Goal: Task Accomplishment & Management: Complete application form

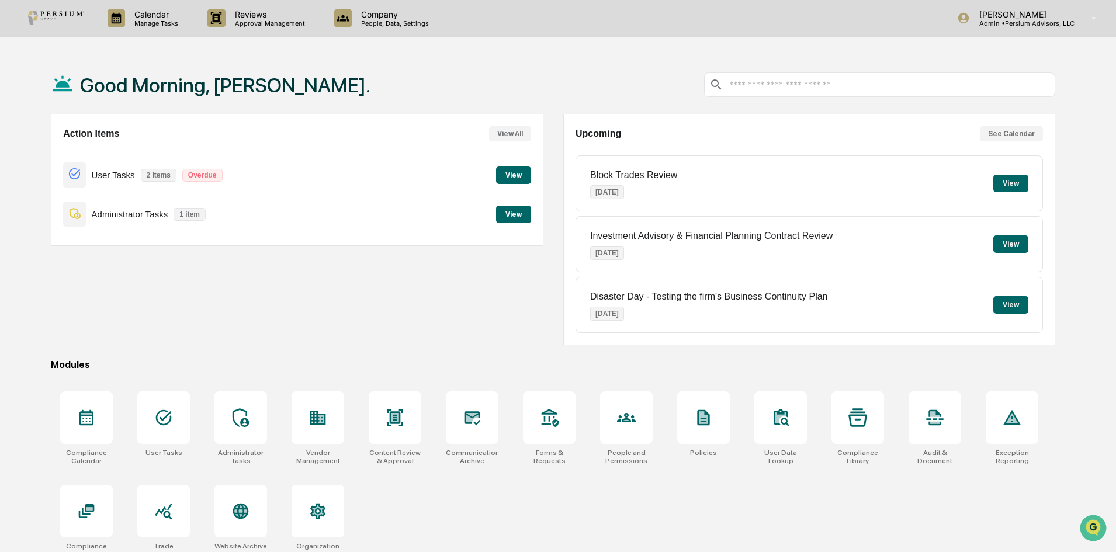
click at [523, 178] on button "View" at bounding box center [513, 175] width 35 height 18
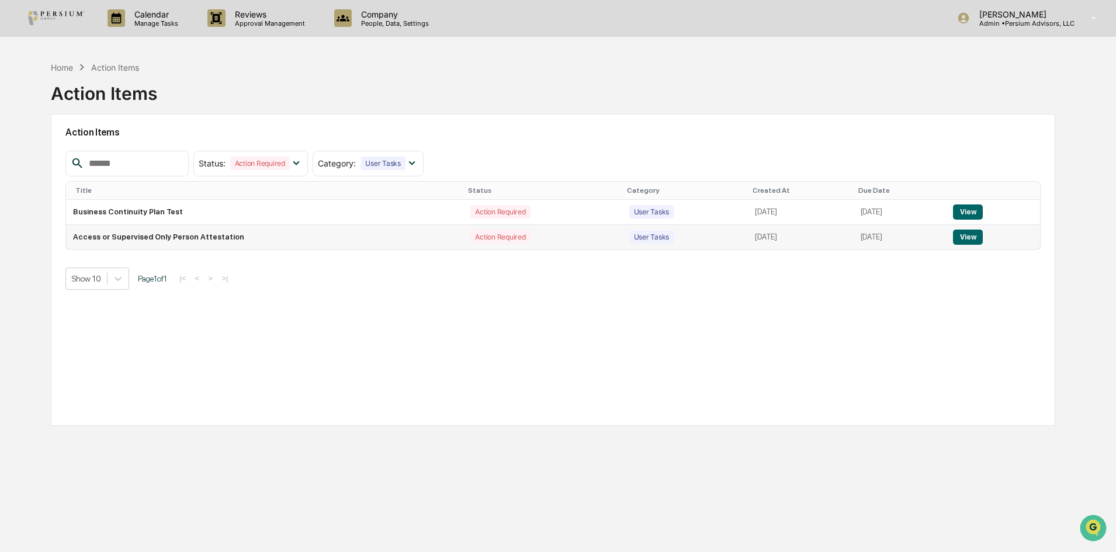
click at [983, 235] on button "View" at bounding box center [968, 237] width 30 height 15
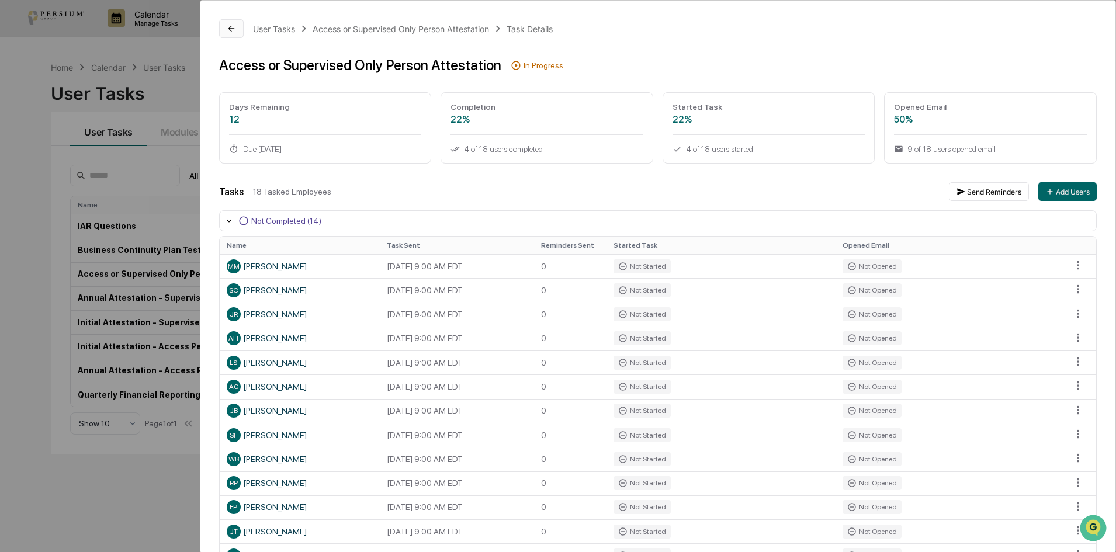
click at [225, 33] on button at bounding box center [231, 28] width 25 height 19
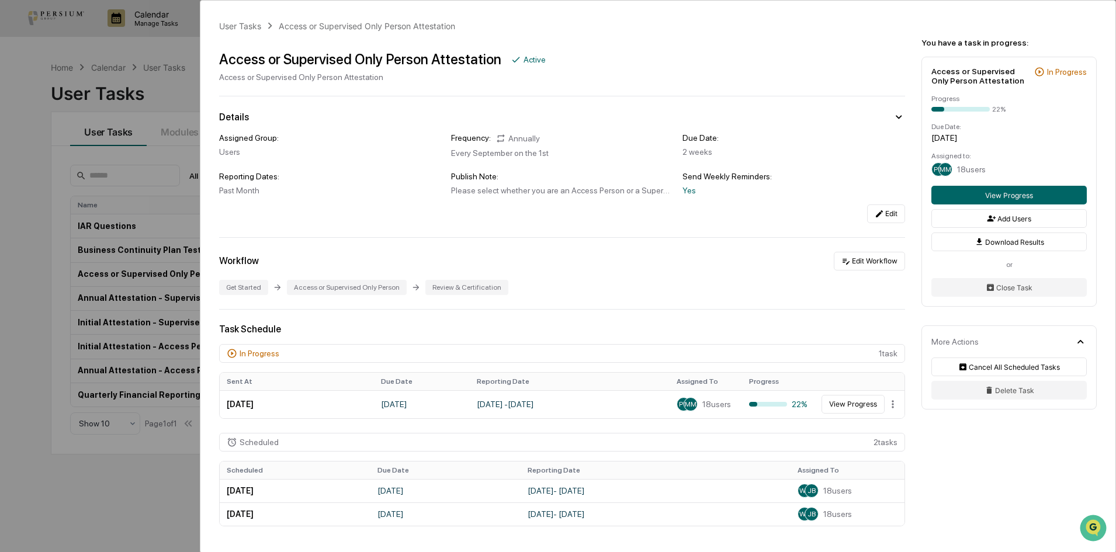
click at [188, 70] on div "User Tasks Access or Supervised Only Person Attestation Access or Supervised On…" at bounding box center [558, 276] width 1116 height 552
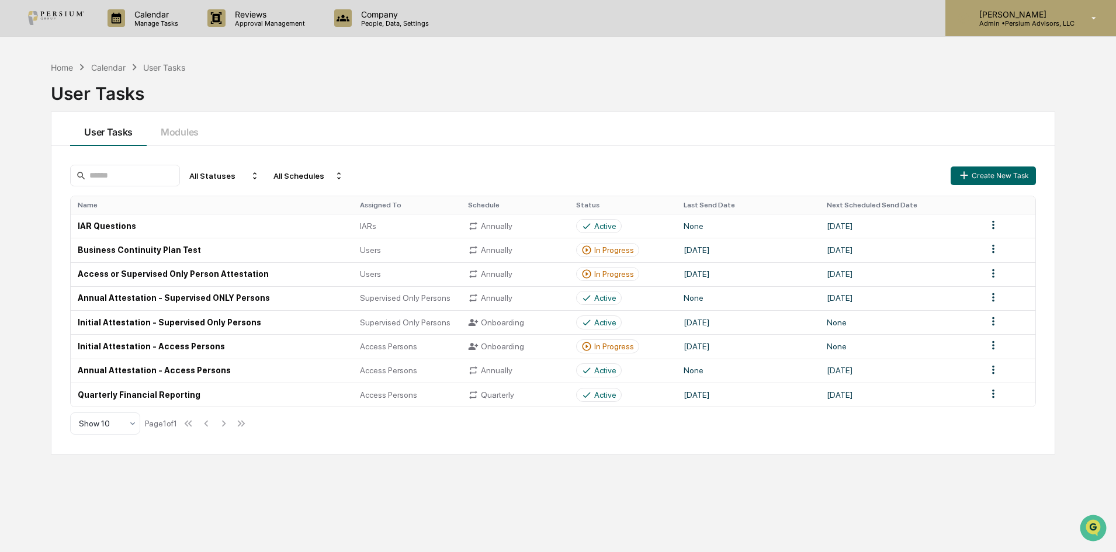
click at [1019, 18] on p "[PERSON_NAME]" at bounding box center [1022, 14] width 105 height 10
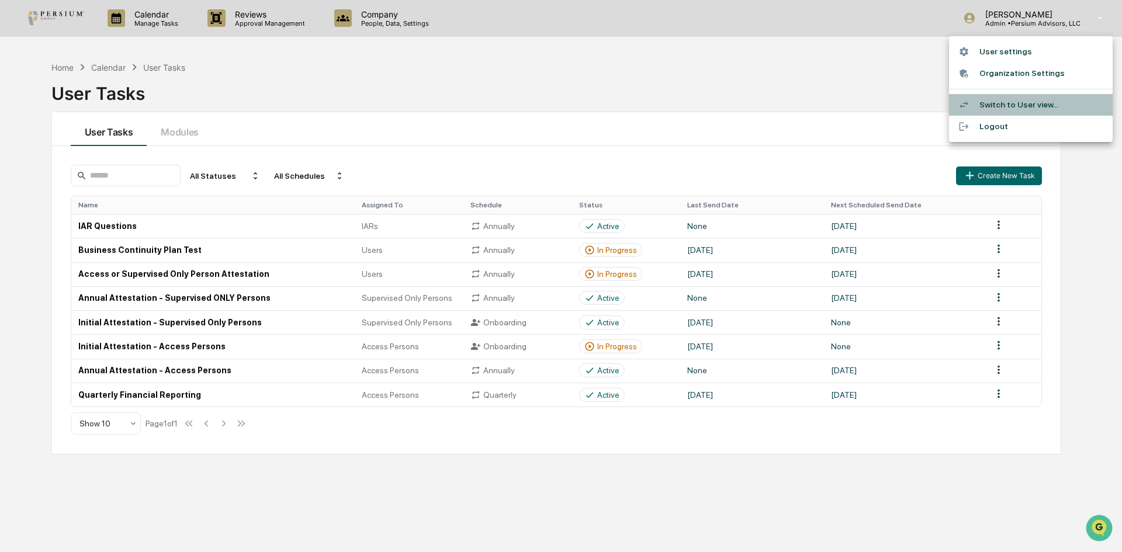
click at [1007, 104] on li "Switch to User view..." at bounding box center [1031, 105] width 164 height 22
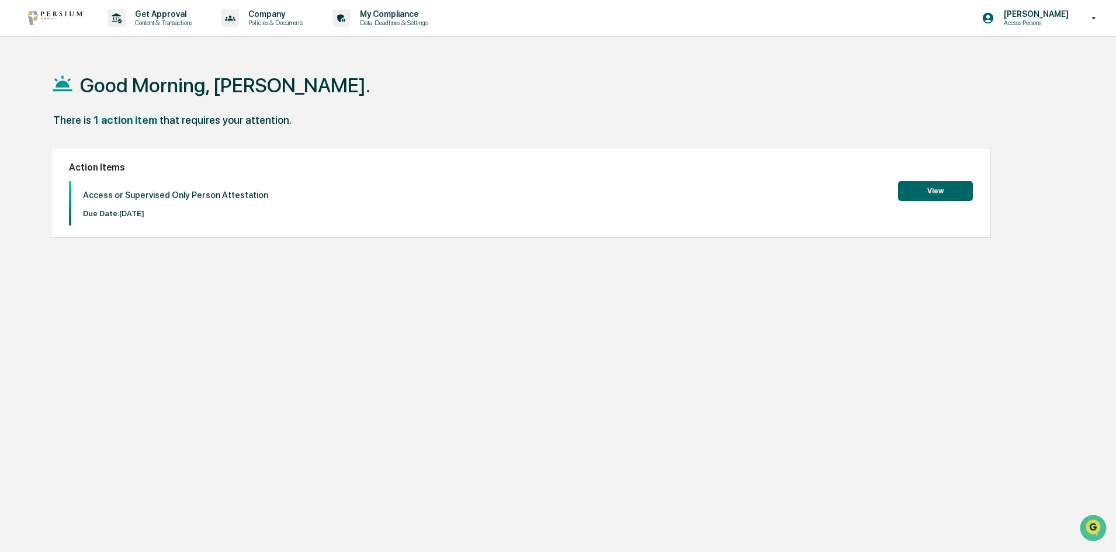
click at [930, 186] on button "View" at bounding box center [935, 191] width 75 height 20
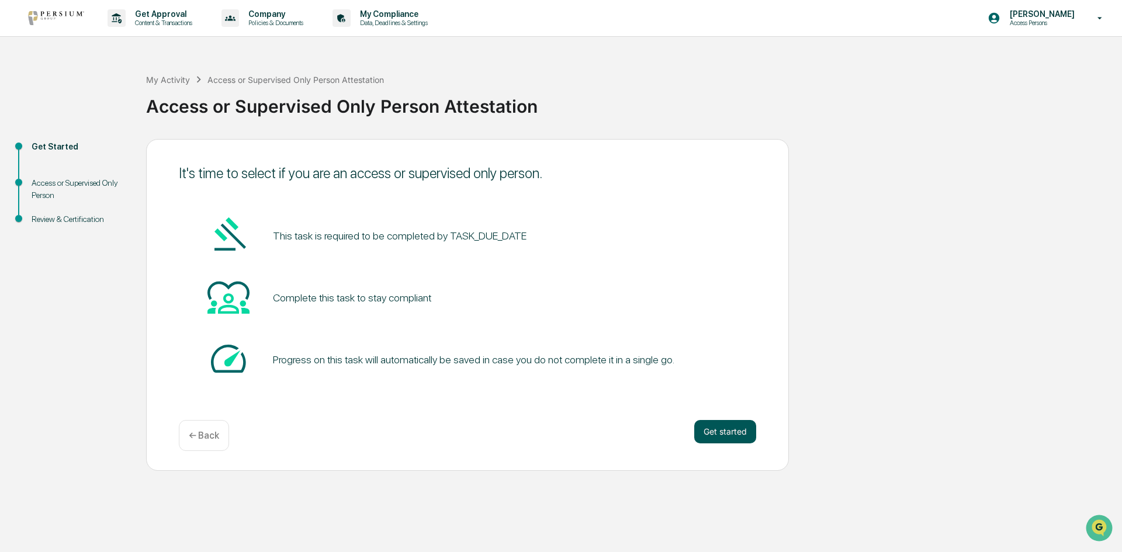
click at [730, 429] on button "Get started" at bounding box center [725, 431] width 62 height 23
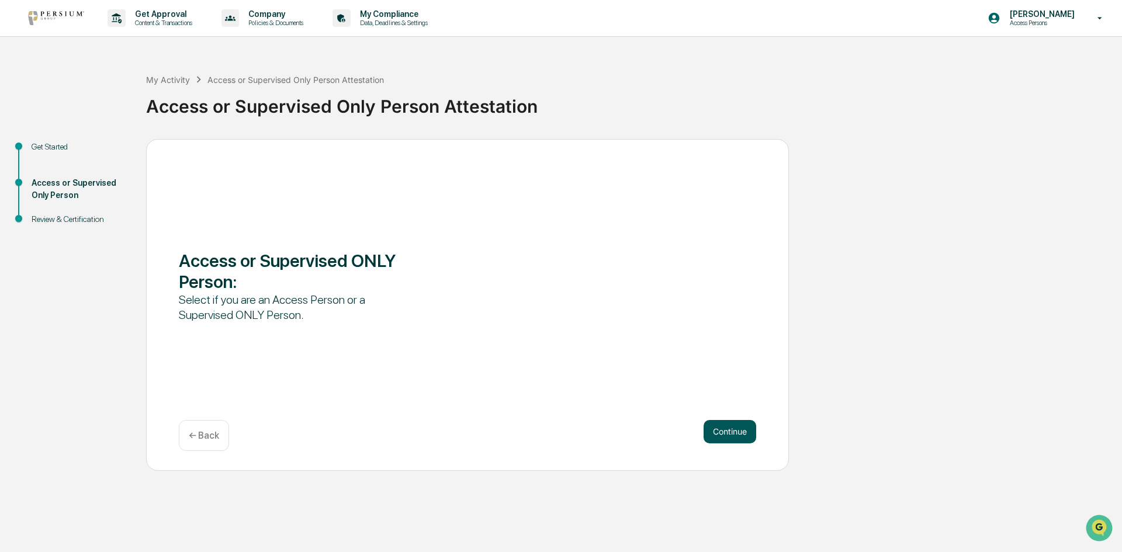
click at [733, 437] on button "Continue" at bounding box center [729, 431] width 53 height 23
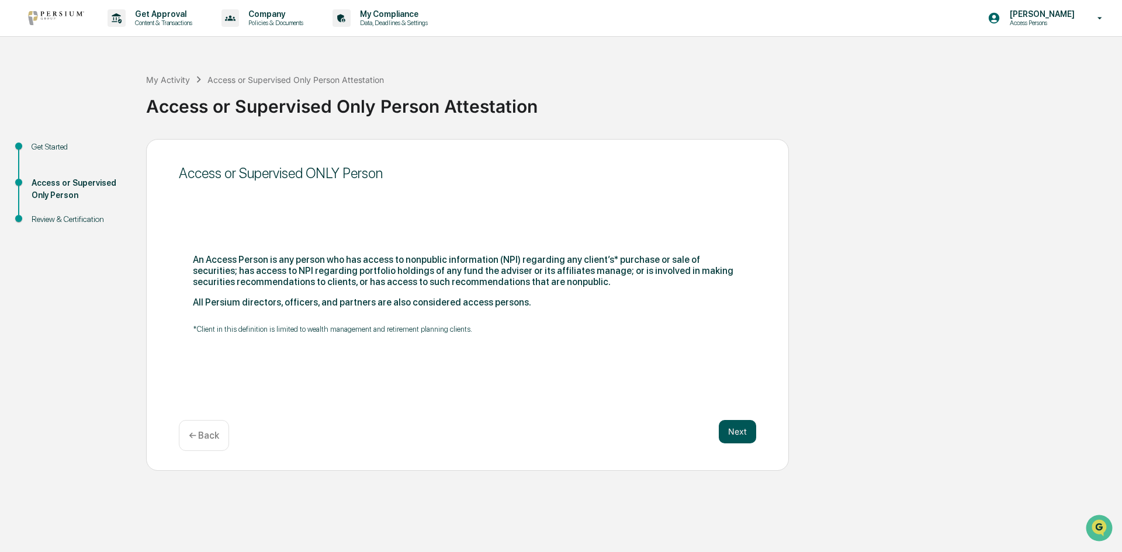
click at [728, 436] on button "Next" at bounding box center [737, 431] width 37 height 23
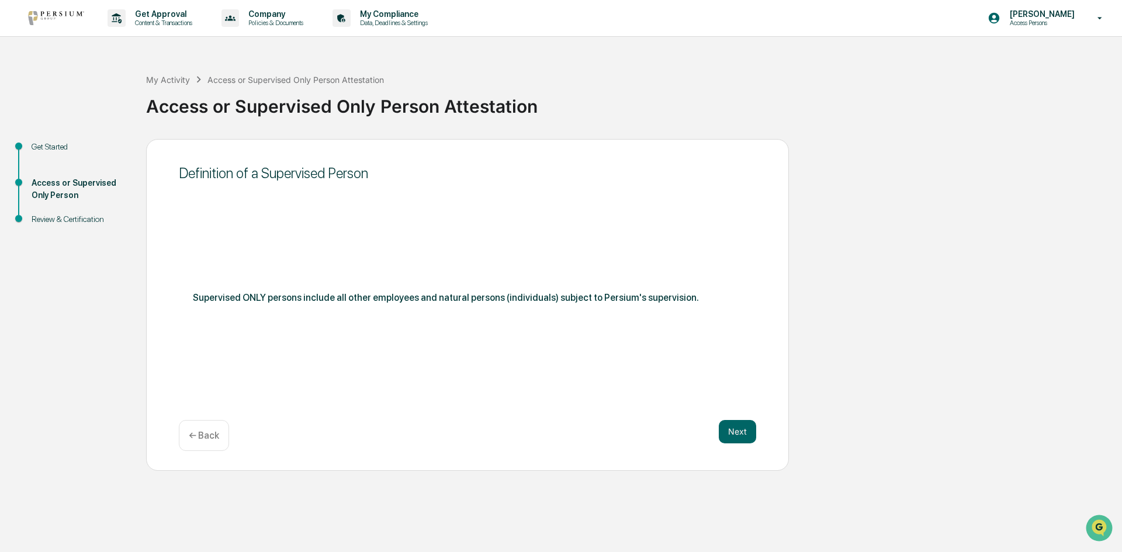
click at [728, 436] on button "Next" at bounding box center [737, 431] width 37 height 23
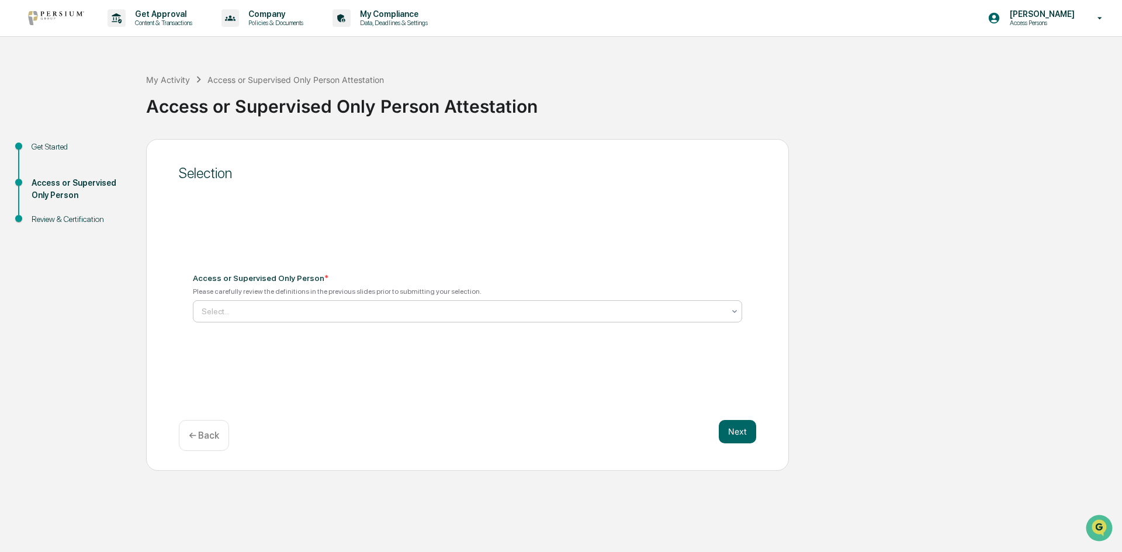
click at [252, 310] on div at bounding box center [463, 312] width 522 height 12
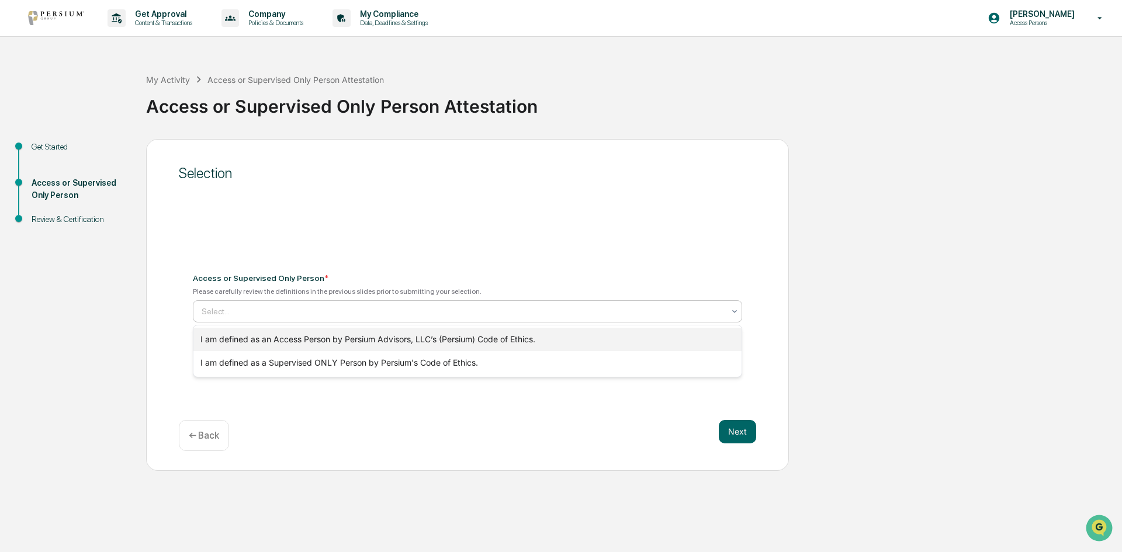
click at [266, 336] on div "I am defined as an Access Person by Persium Advisors, LLC’s (Persium) Code of E…" at bounding box center [467, 339] width 548 height 23
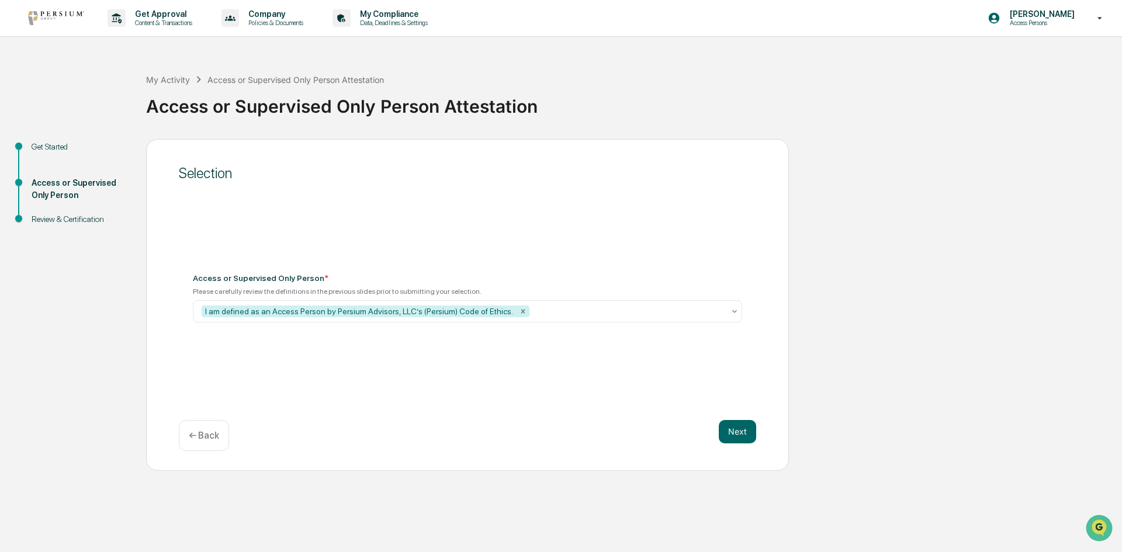
click at [437, 441] on div "Next ← Back" at bounding box center [467, 435] width 577 height 31
click at [746, 430] on button "Next" at bounding box center [737, 431] width 37 height 23
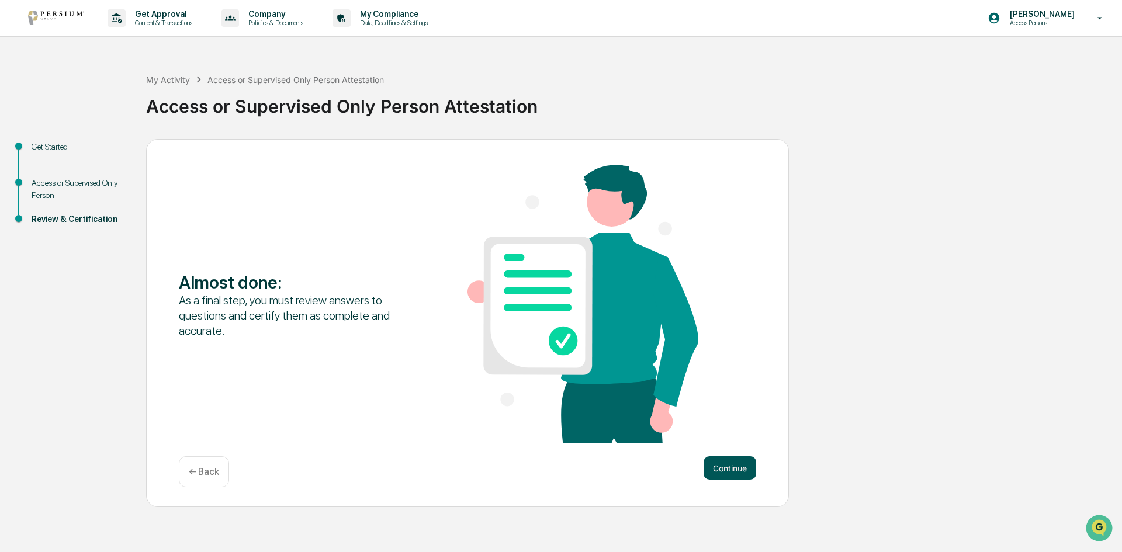
click at [725, 463] on button "Continue" at bounding box center [729, 467] width 53 height 23
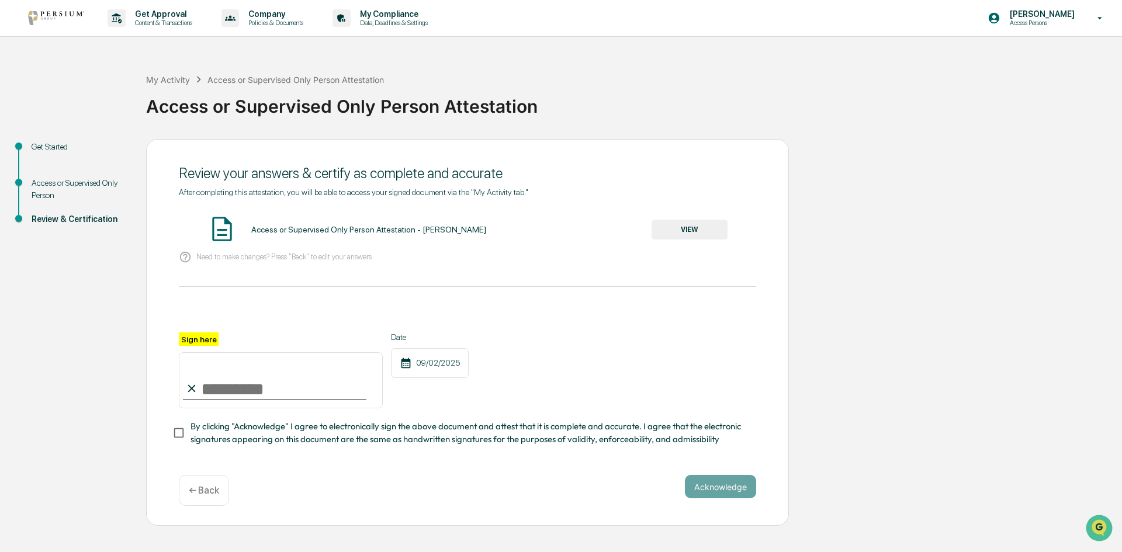
click at [659, 233] on button "VIEW" at bounding box center [689, 230] width 76 height 20
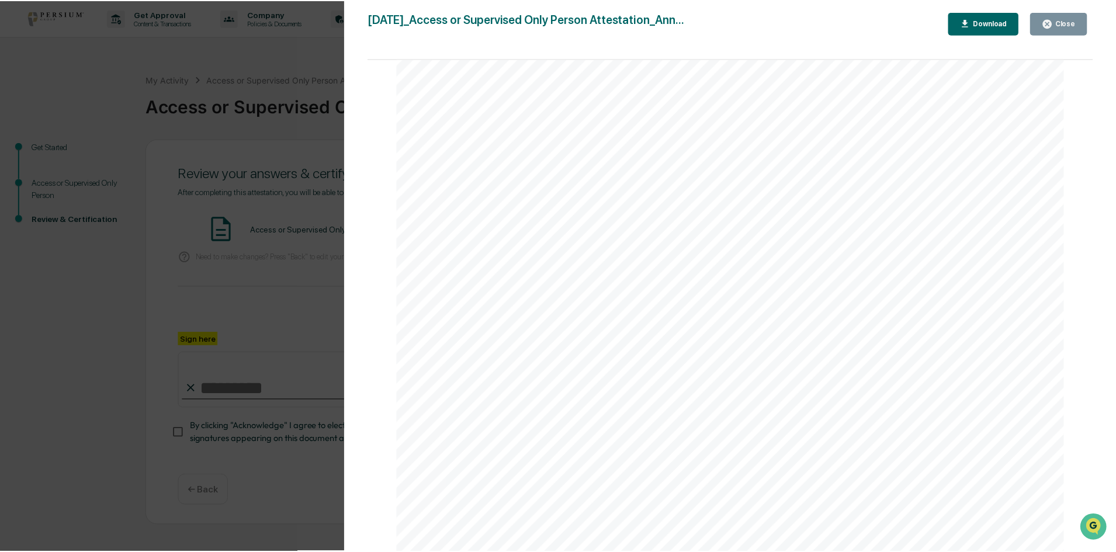
scroll to position [1084, 0]
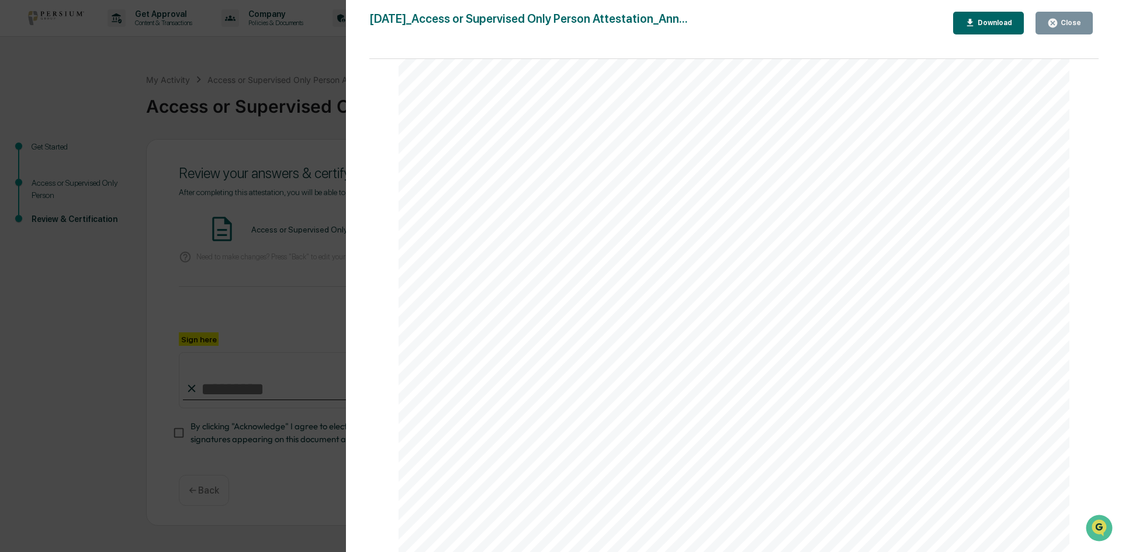
click at [1050, 25] on icon "button" at bounding box center [1052, 23] width 11 height 11
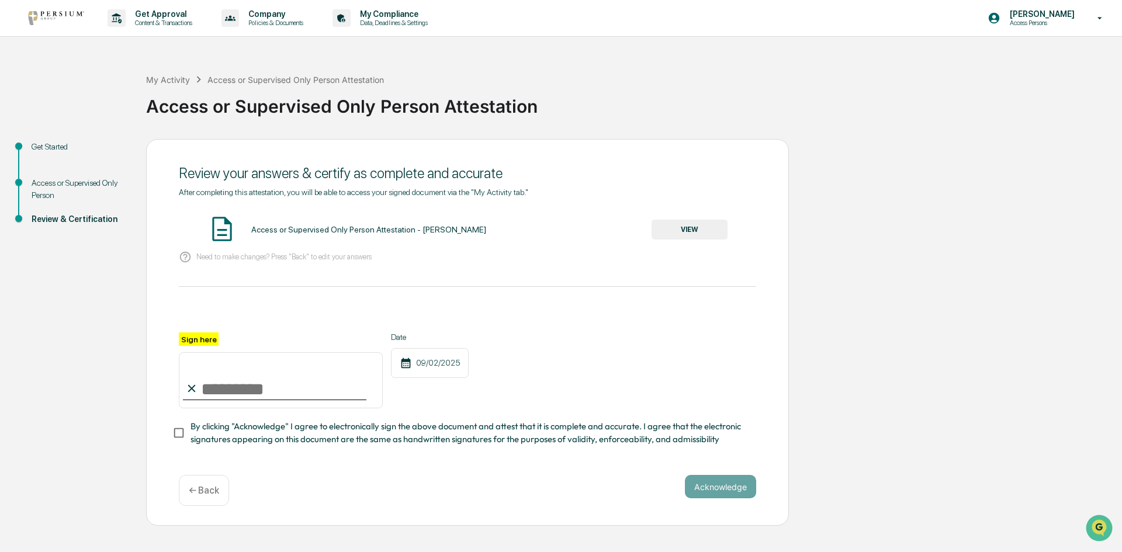
click at [248, 393] on input "Sign here" at bounding box center [281, 380] width 204 height 56
type input "**********"
click at [742, 488] on button "Acknowledge" at bounding box center [720, 486] width 71 height 23
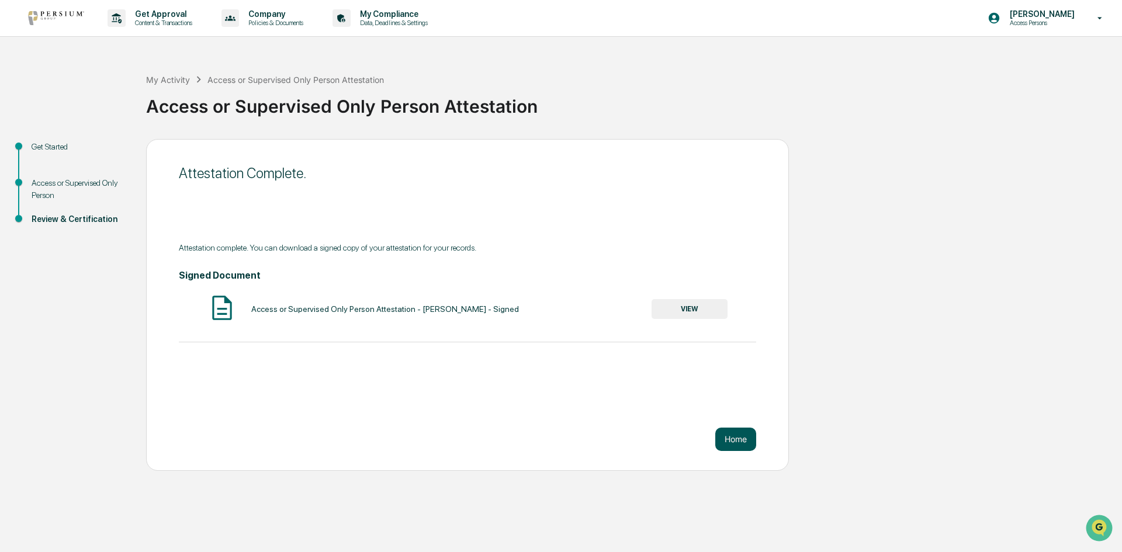
click at [734, 433] on button "Home" at bounding box center [735, 439] width 41 height 23
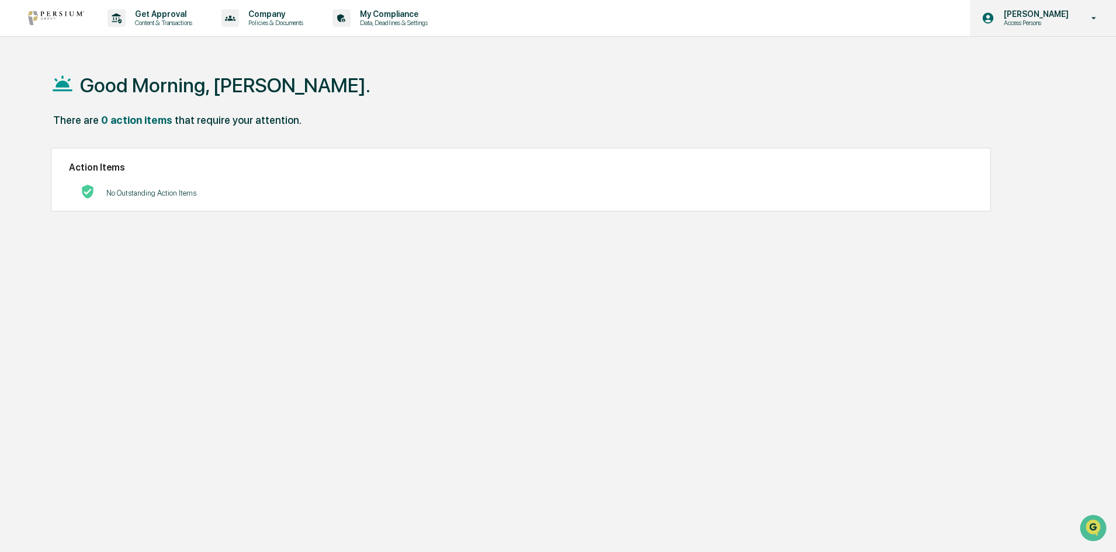
click at [1049, 12] on p "[PERSON_NAME]" at bounding box center [1034, 13] width 80 height 9
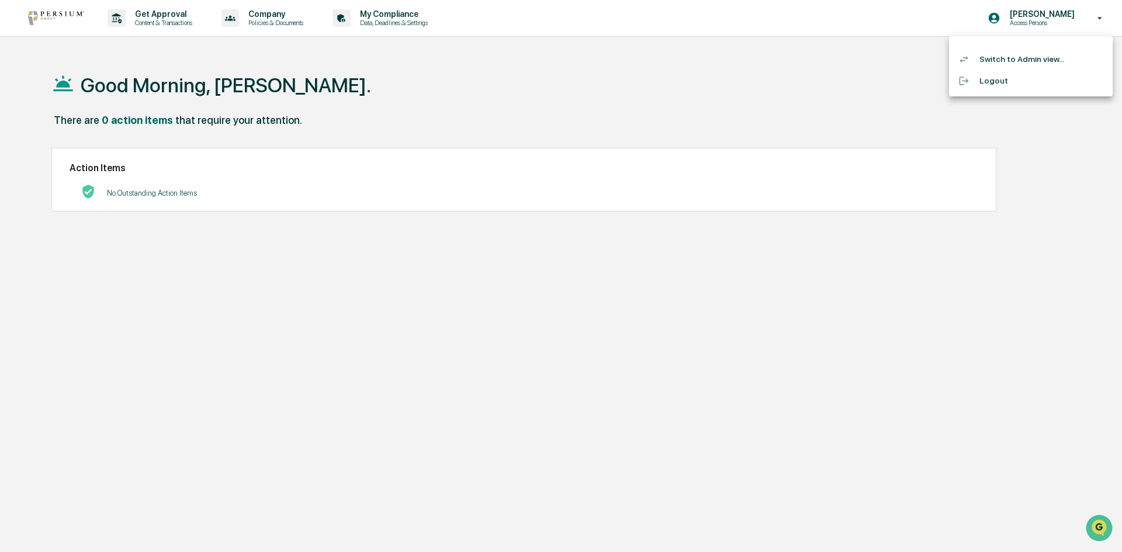
click at [1035, 62] on li "Switch to Admin view..." at bounding box center [1031, 59] width 164 height 22
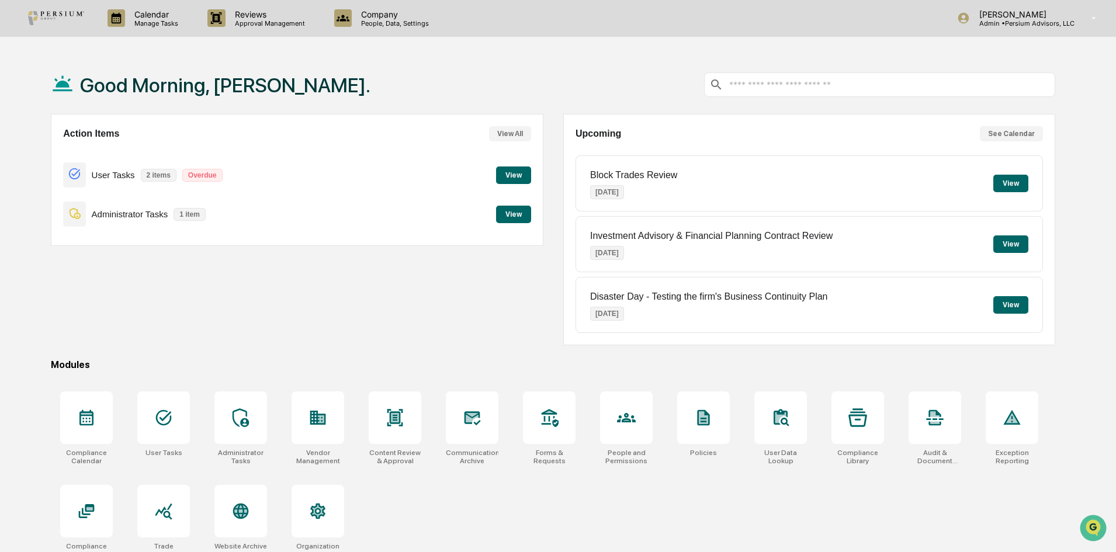
click at [516, 174] on button "View" at bounding box center [513, 175] width 35 height 18
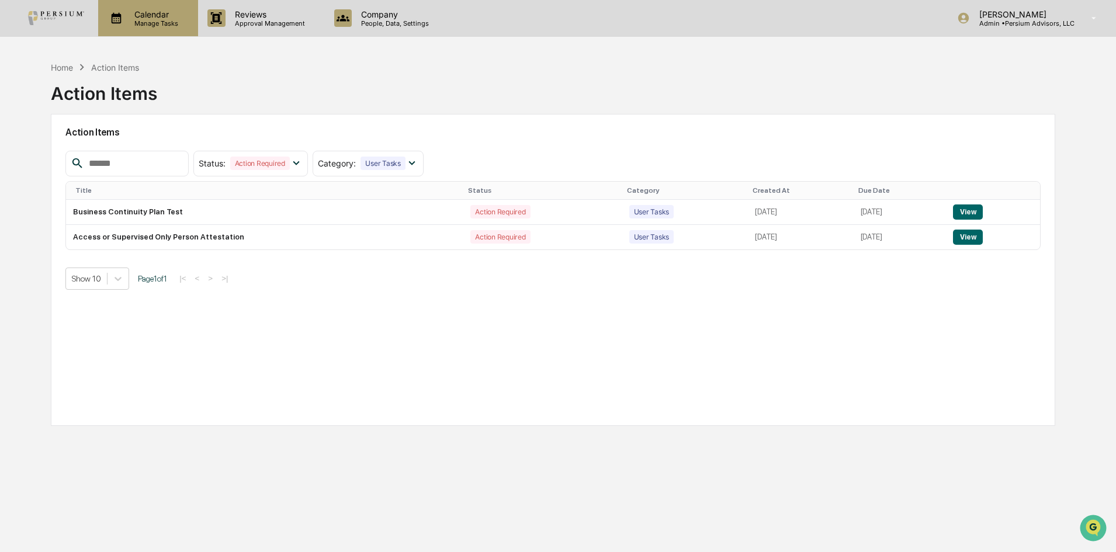
click at [136, 25] on p "Manage Tasks" at bounding box center [154, 23] width 59 height 8
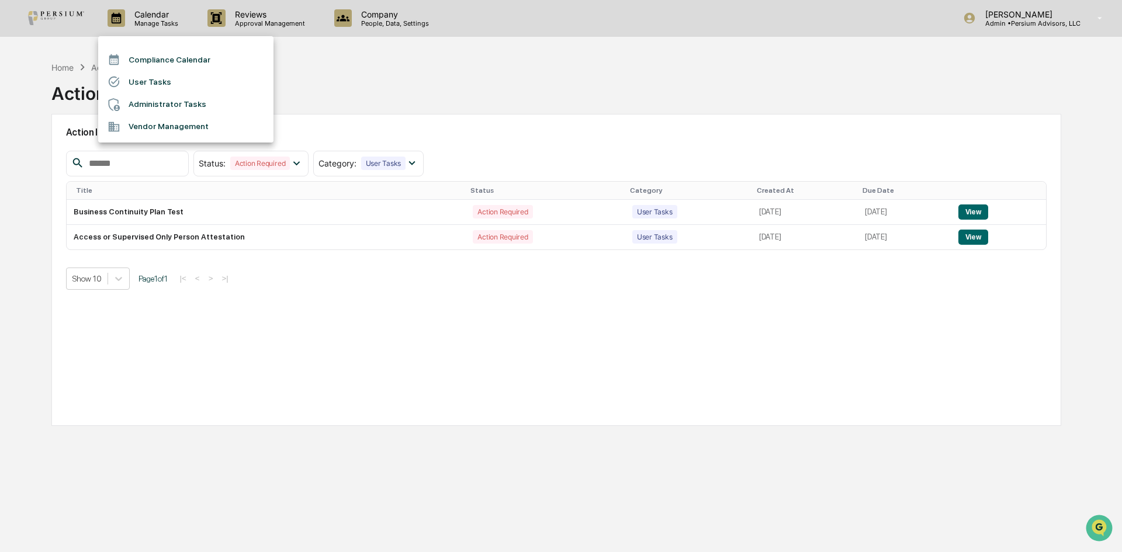
click at [178, 113] on li "Administrator Tasks" at bounding box center [185, 104] width 175 height 22
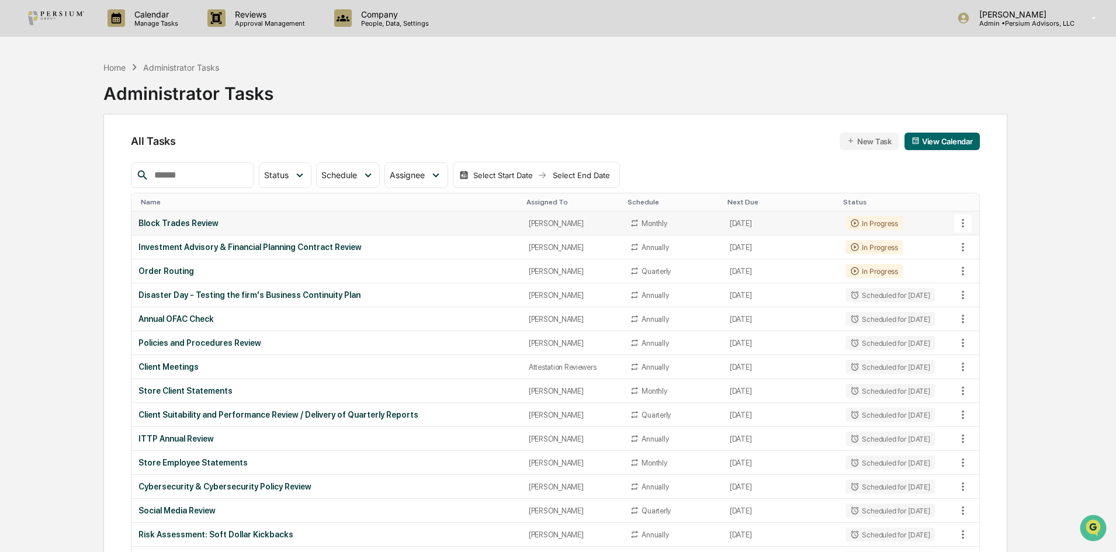
click at [202, 223] on div "Block Trades Review" at bounding box center [326, 222] width 376 height 9
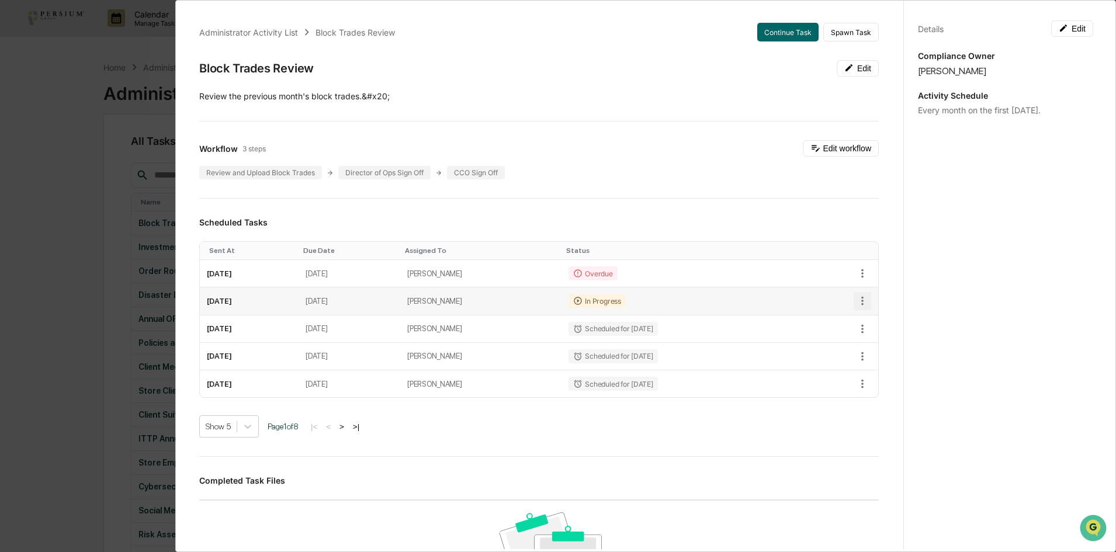
click at [856, 306] on icon "button" at bounding box center [862, 300] width 13 height 13
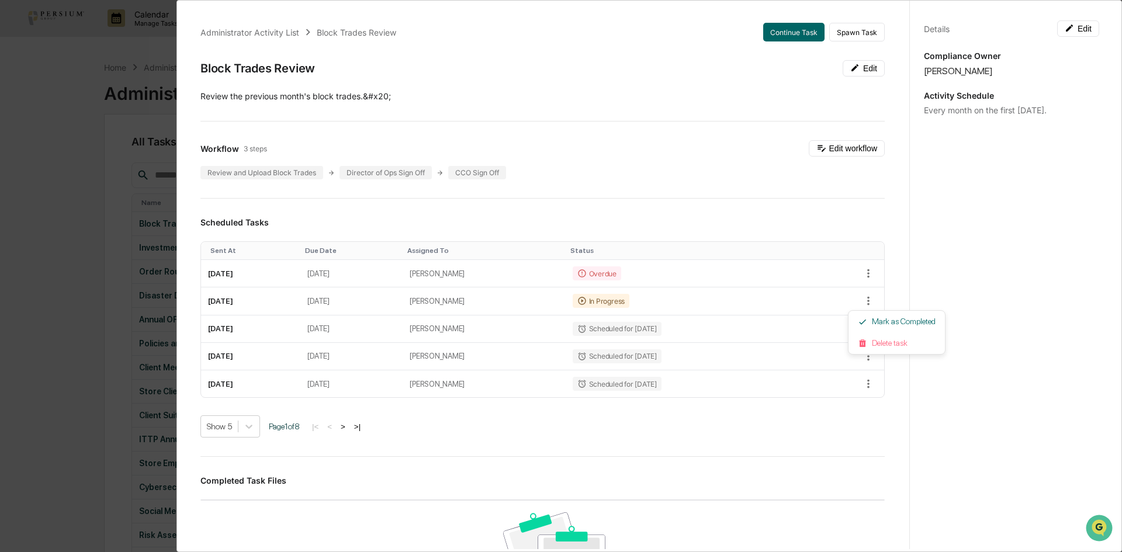
click at [533, 304] on div at bounding box center [561, 276] width 1122 height 552
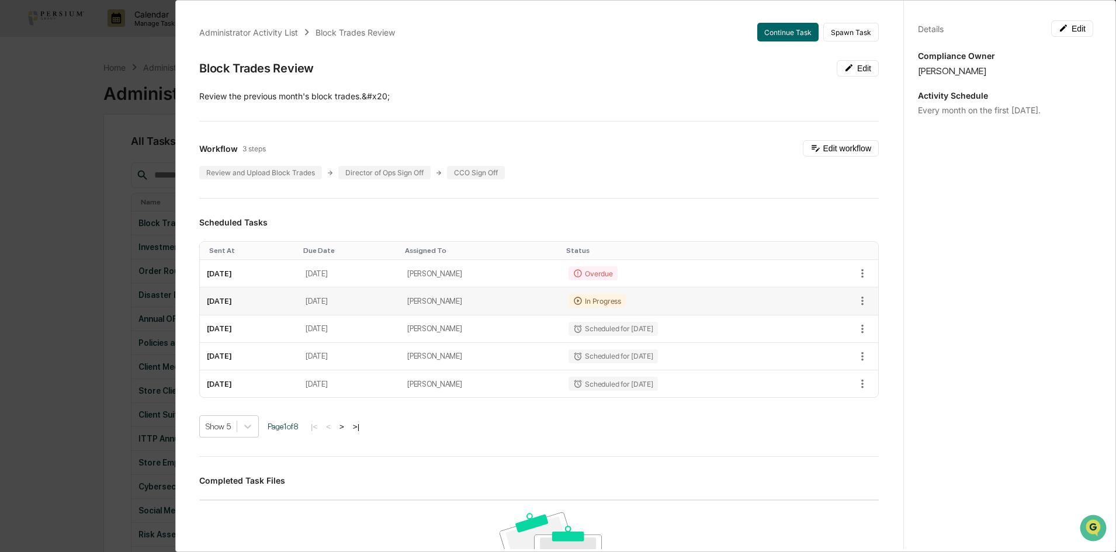
click at [499, 301] on td "[PERSON_NAME]" at bounding box center [480, 300] width 161 height 27
click at [775, 34] on button "Continue Task" at bounding box center [787, 32] width 61 height 19
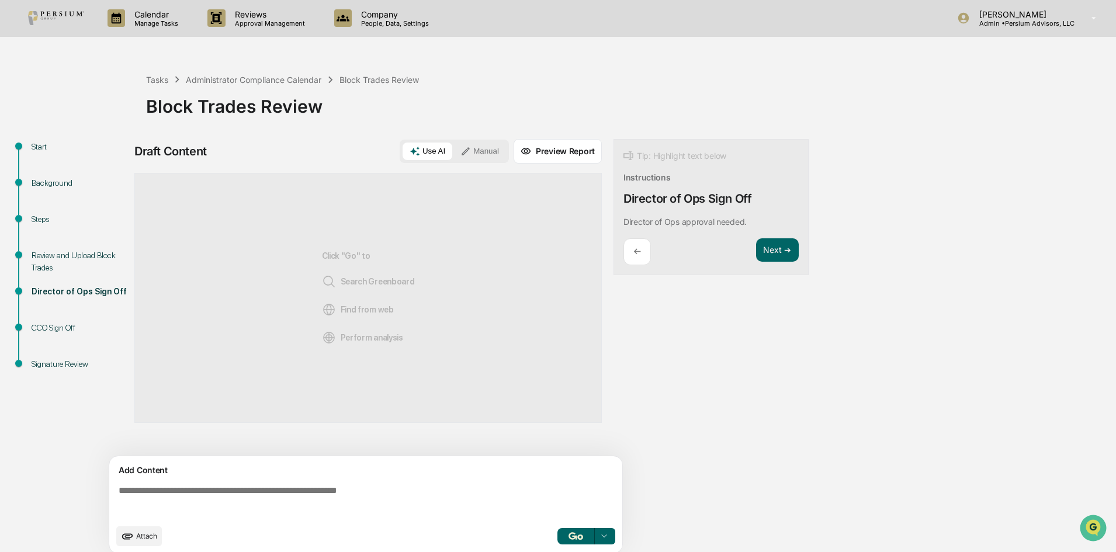
click at [32, 218] on div "Steps" at bounding box center [80, 219] width 96 height 12
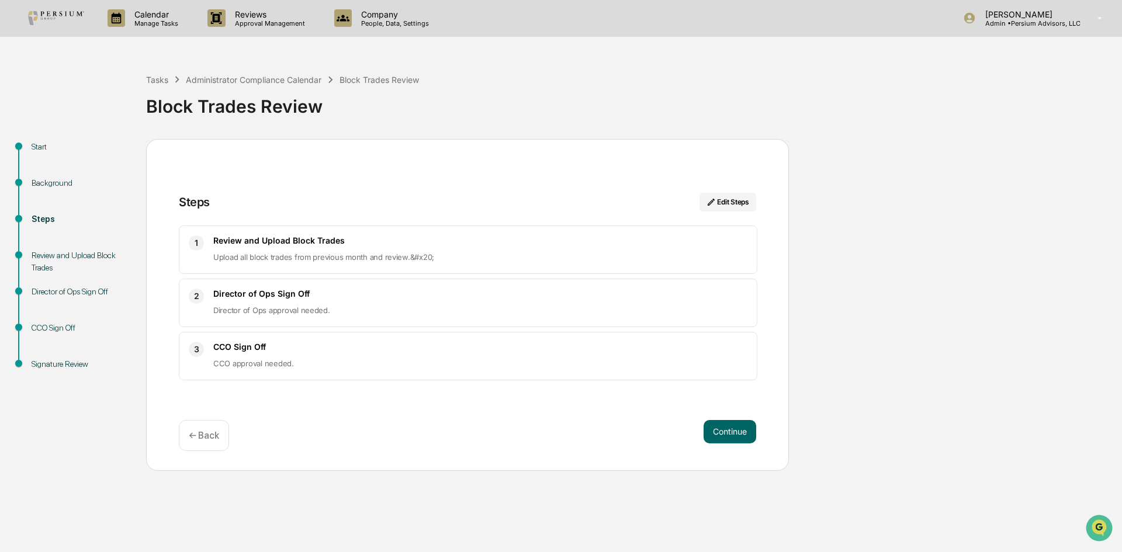
click at [50, 185] on div "Background" at bounding box center [80, 183] width 96 height 12
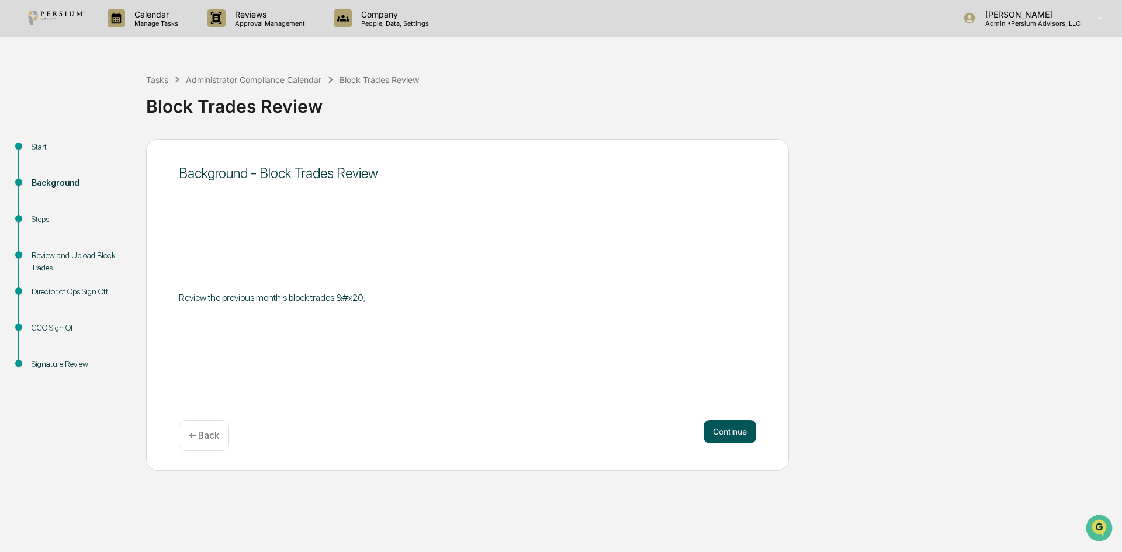
click at [731, 435] on button "Continue" at bounding box center [729, 431] width 53 height 23
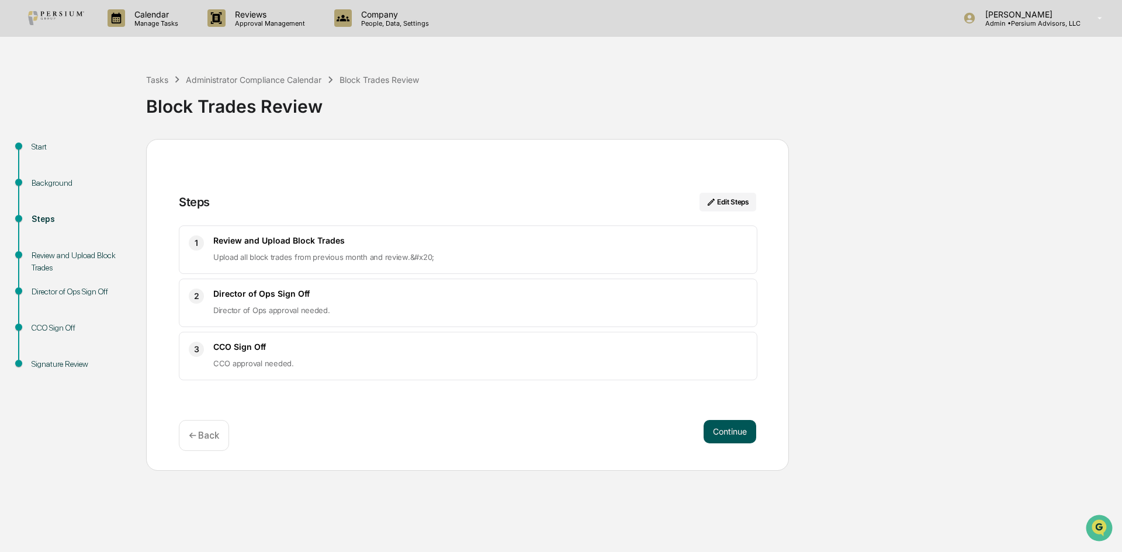
click at [730, 440] on button "Continue" at bounding box center [729, 431] width 53 height 23
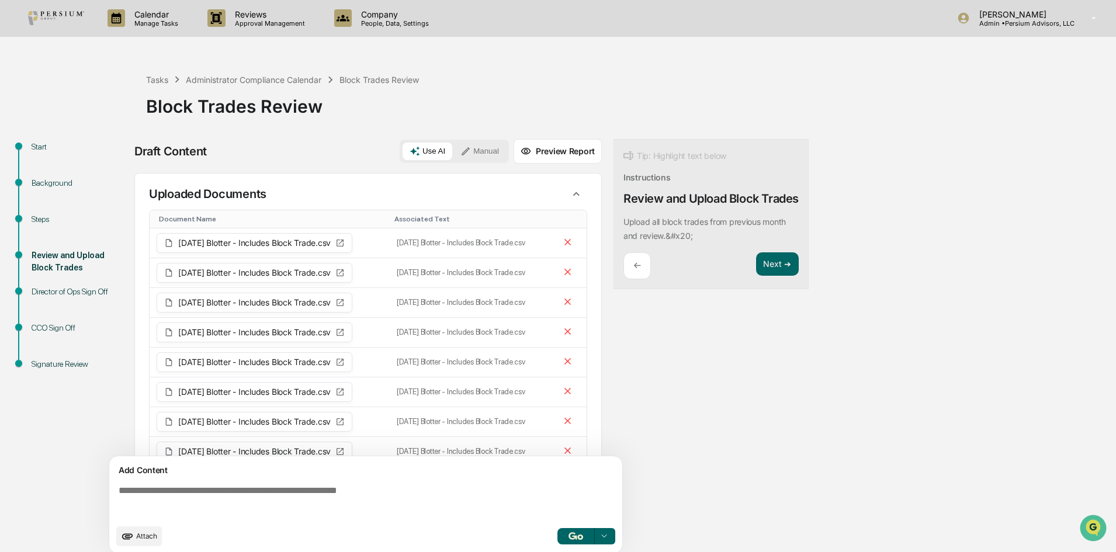
click at [38, 16] on img at bounding box center [56, 18] width 56 height 14
